Goal: Find specific page/section: Find specific page/section

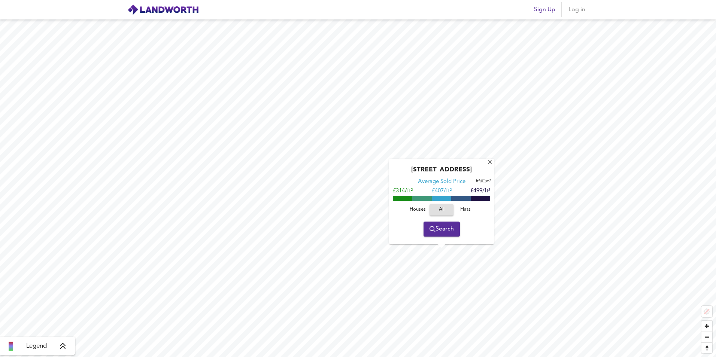
click at [490, 161] on div "X" at bounding box center [490, 163] width 6 height 7
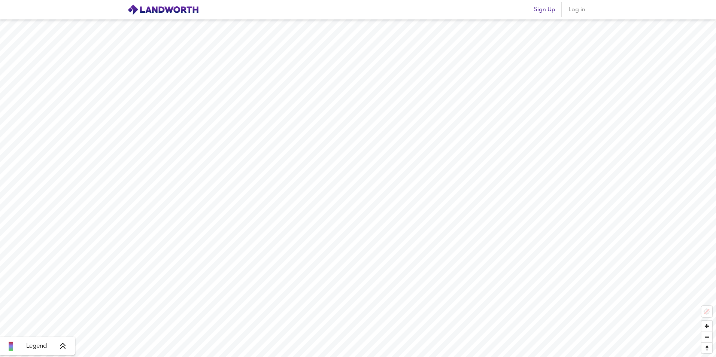
click at [707, 327] on span "Zoom in" at bounding box center [707, 326] width 11 height 11
click at [707, 350] on span "Reset bearing to north" at bounding box center [707, 348] width 11 height 10
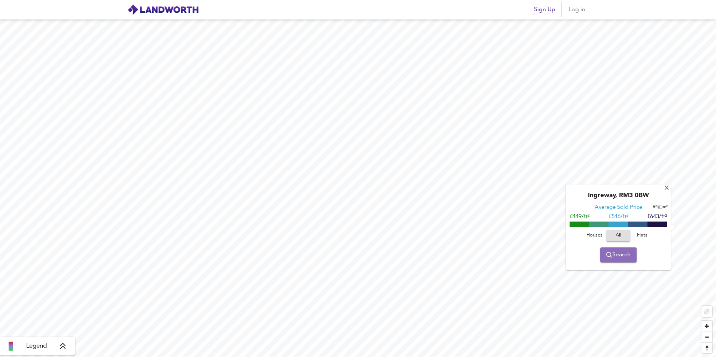
click at [622, 256] on span "Search" at bounding box center [619, 255] width 24 height 10
